Goal: Transaction & Acquisition: Purchase product/service

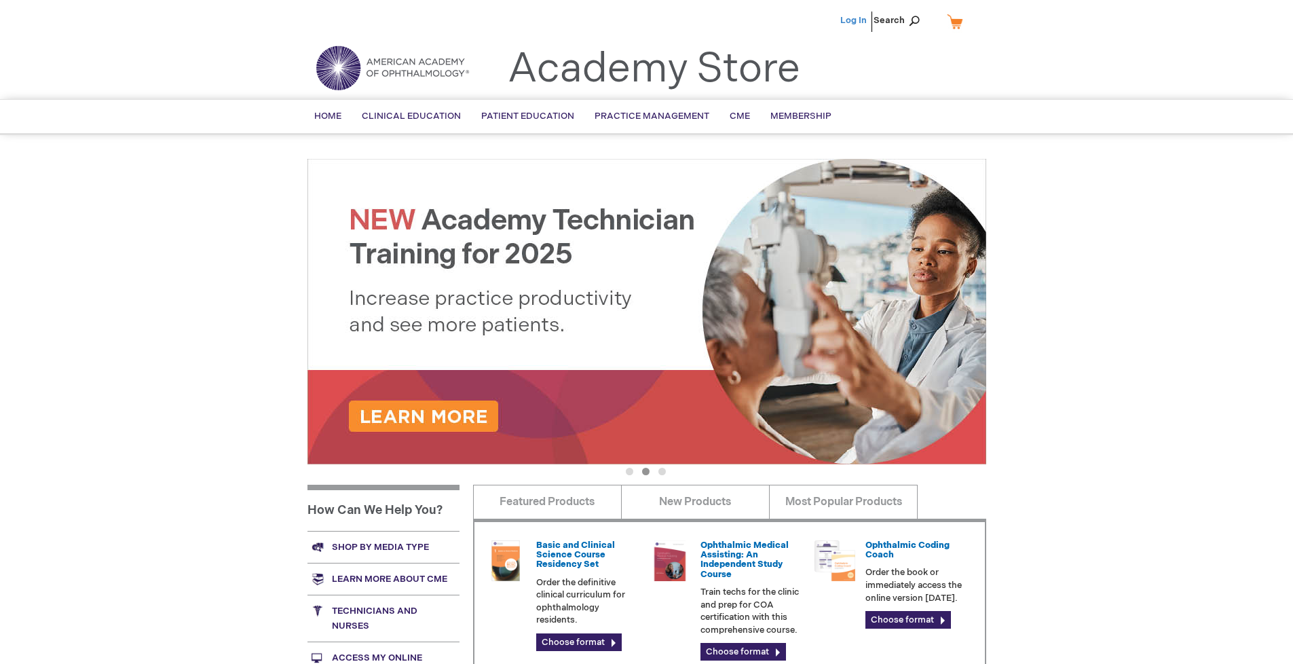
click at [854, 20] on link "Log In" at bounding box center [853, 20] width 26 height 11
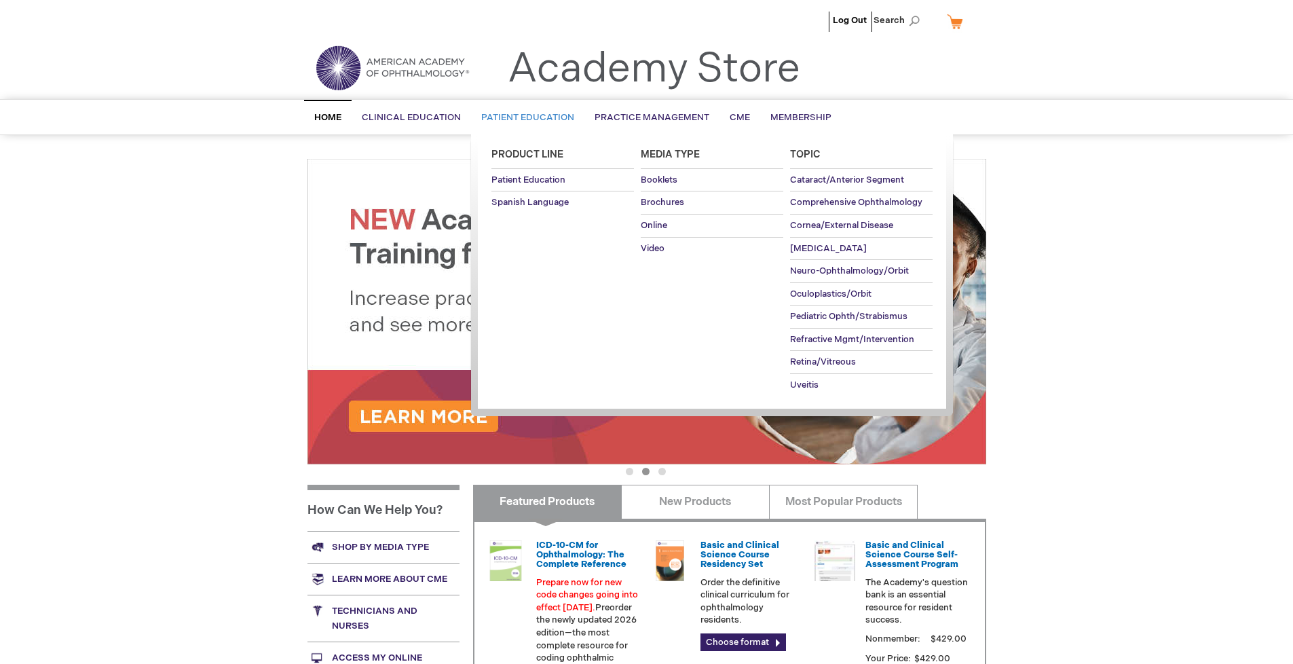
click at [524, 117] on span "Patient Education" at bounding box center [527, 117] width 93 height 11
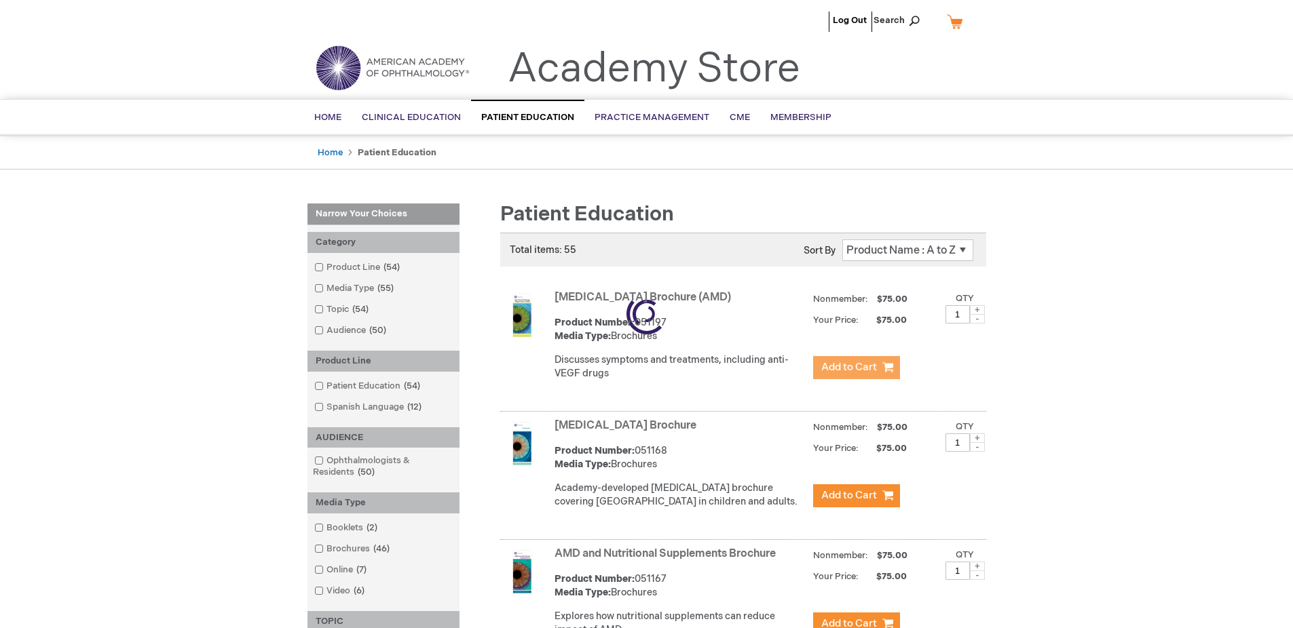
click at [856, 368] on span "Add to Cart" at bounding box center [849, 367] width 56 height 13
